Goal: Check status: Check status

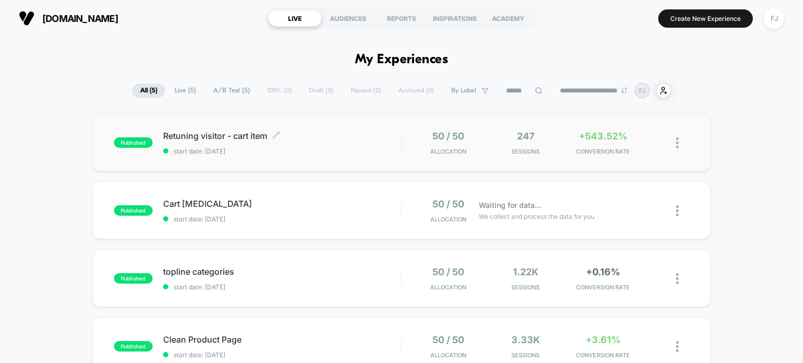
click at [384, 136] on span "Retuning visitor - cart item Click to edit experience details" at bounding box center [282, 136] width 238 height 10
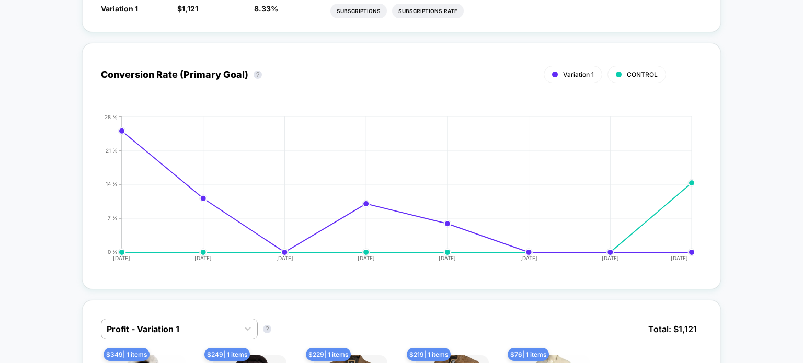
scroll to position [52, 0]
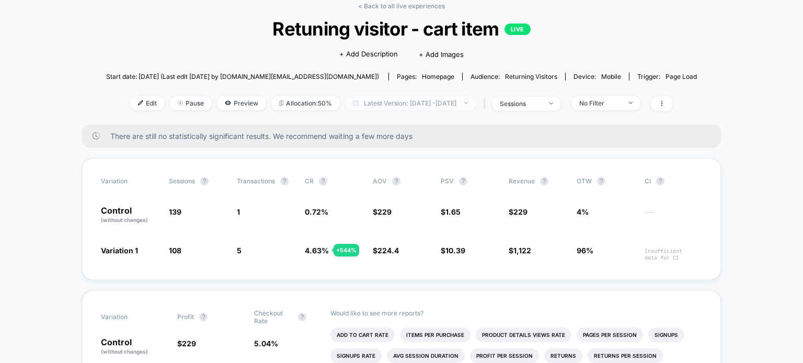
click at [476, 102] on span "Latest Version: [DATE] - [DATE]" at bounding box center [410, 103] width 131 height 14
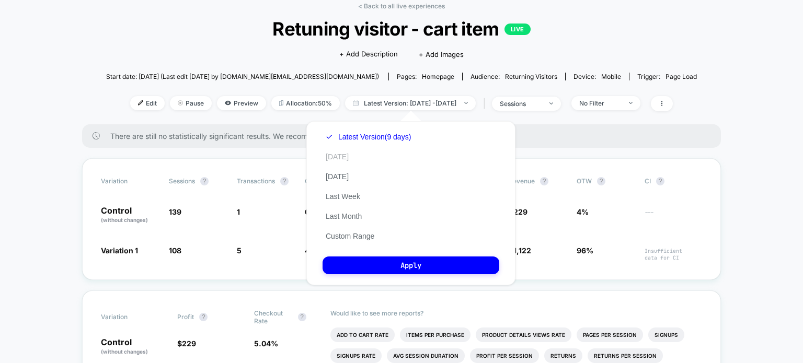
click at [342, 160] on button "[DATE]" at bounding box center [337, 156] width 29 height 9
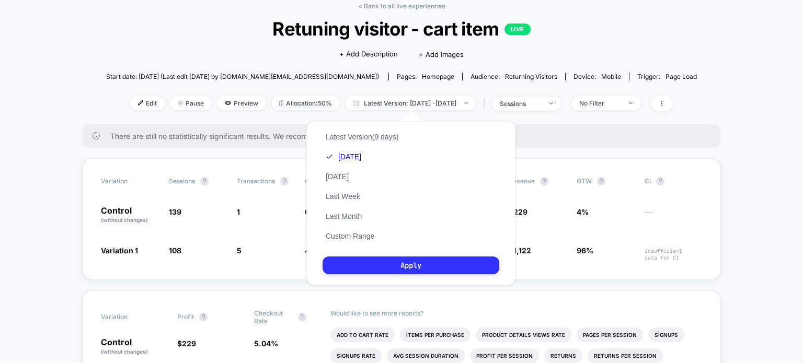
click at [382, 261] on button "Apply" at bounding box center [411, 266] width 177 height 18
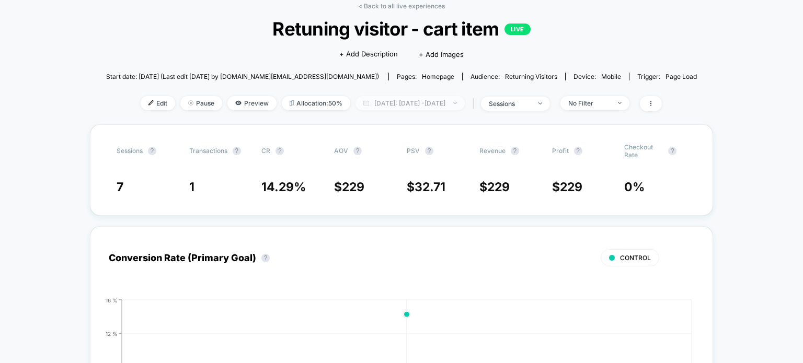
click at [457, 107] on span "[DATE]: [DATE] - [DATE]" at bounding box center [410, 103] width 109 height 14
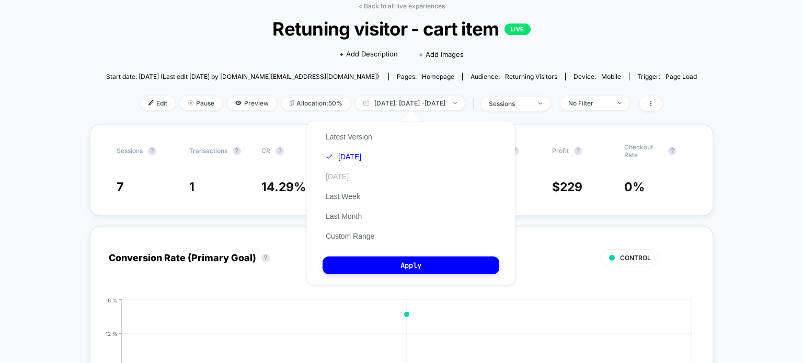
click at [347, 179] on button "[DATE]" at bounding box center [337, 176] width 29 height 9
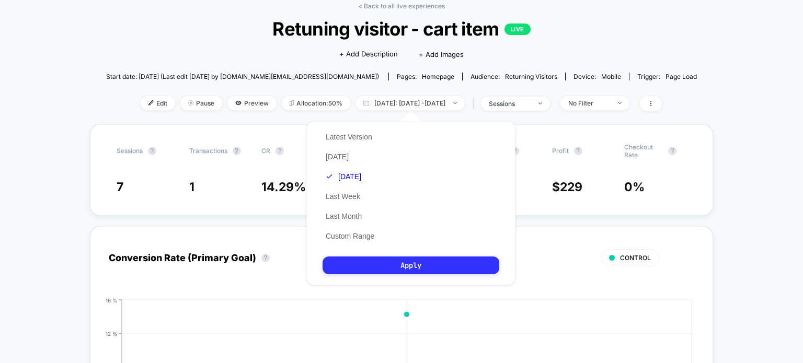
click at [358, 263] on button "Apply" at bounding box center [411, 266] width 177 height 18
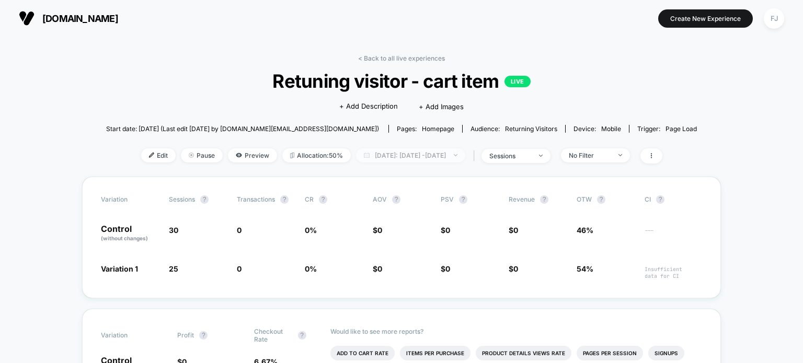
click at [432, 154] on span "[DATE]: [DATE] - [DATE]" at bounding box center [410, 155] width 109 height 14
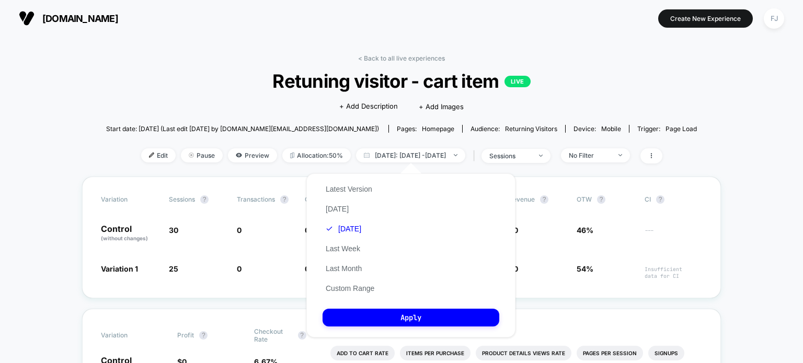
drag, startPoint x: 341, startPoint y: 244, endPoint x: 386, endPoint y: 244, distance: 45.5
click at [386, 244] on div "Latest Version [DATE] [DATE] Last Week Last Month Custom Range Apply" at bounding box center [410, 256] width 209 height 164
click at [335, 293] on button "Custom Range" at bounding box center [350, 288] width 55 height 9
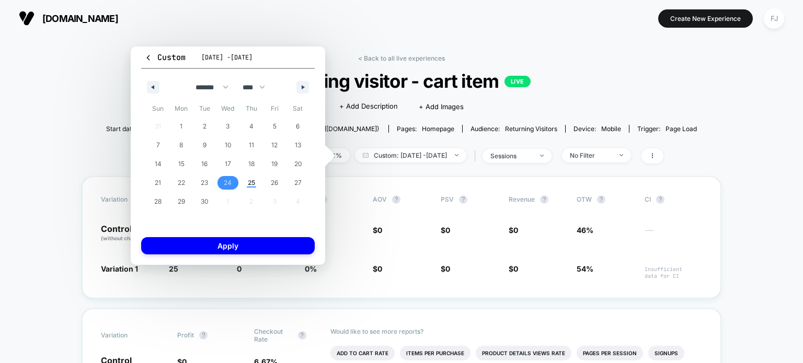
click at [154, 55] on span "Custom" at bounding box center [164, 57] width 41 height 10
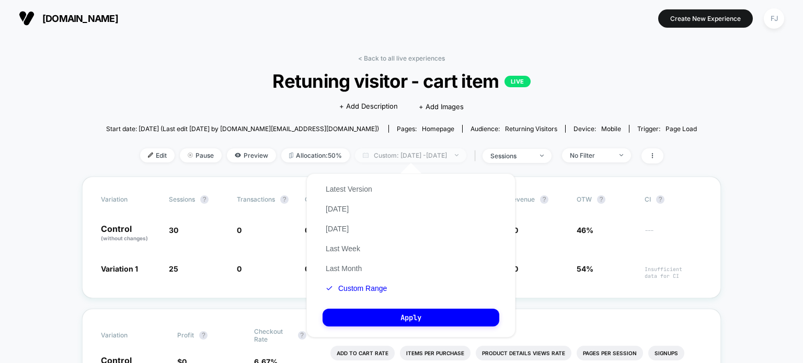
click at [399, 159] on span "Custom: [DATE] - [DATE]" at bounding box center [410, 155] width 111 height 14
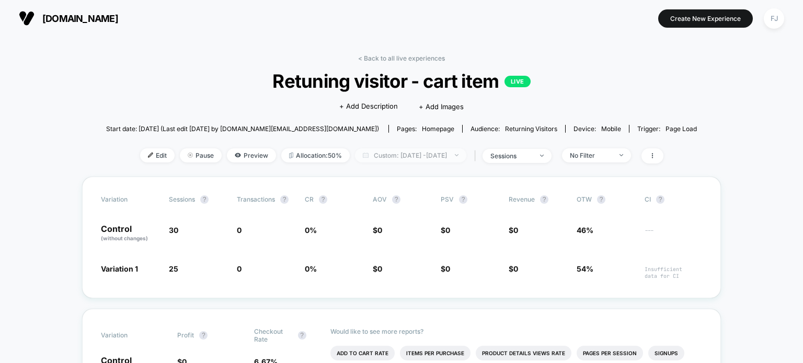
click at [399, 156] on span "Custom: [DATE] - [DATE]" at bounding box center [410, 155] width 111 height 14
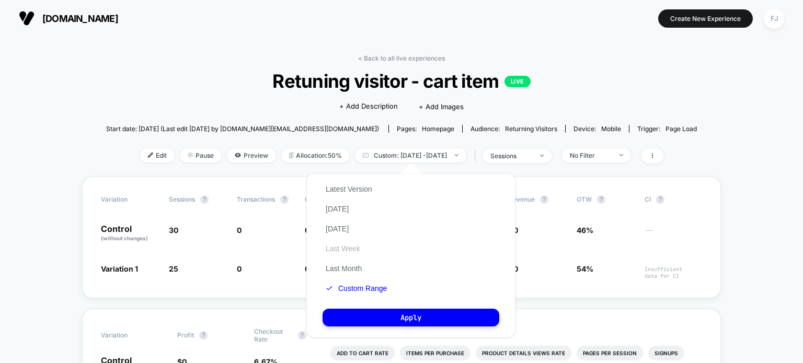
click at [351, 250] on button "Last Week" at bounding box center [343, 248] width 41 height 9
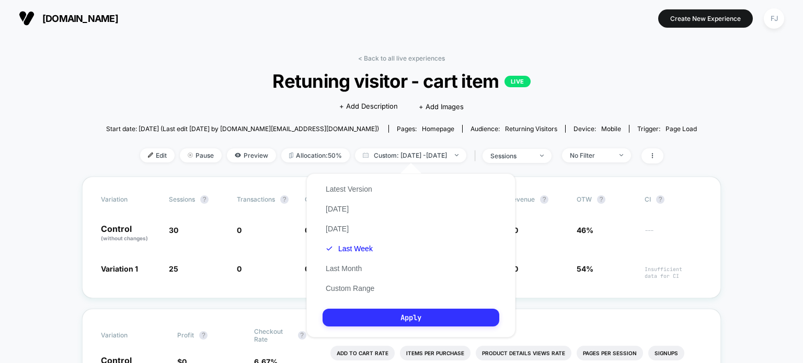
click at [362, 316] on button "Apply" at bounding box center [411, 318] width 177 height 18
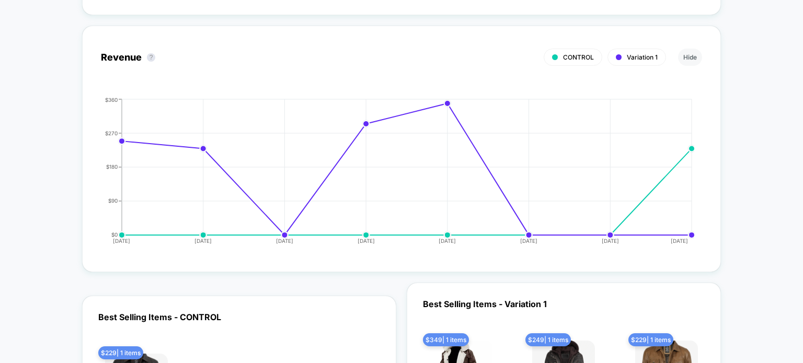
scroll to position [1516, 0]
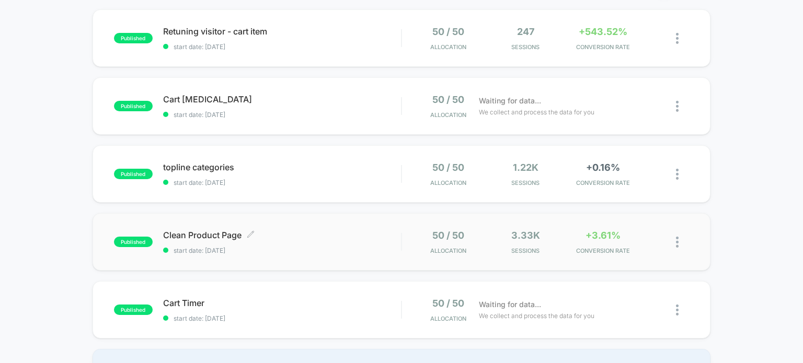
click at [314, 239] on span "Clean Product Page Click to edit experience details" at bounding box center [282, 235] width 238 height 10
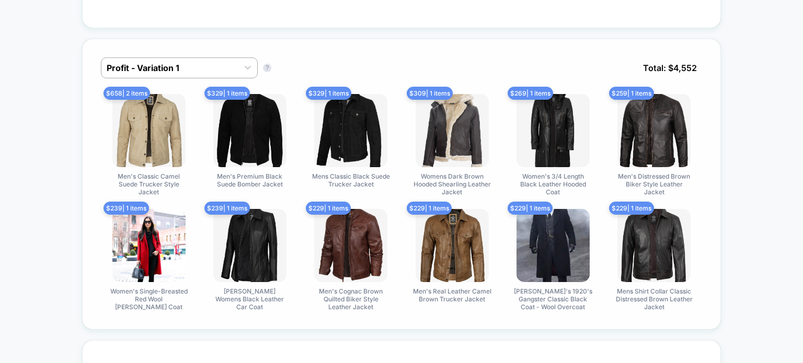
scroll to position [941, 0]
